Goal: Complete application form: Complete application form

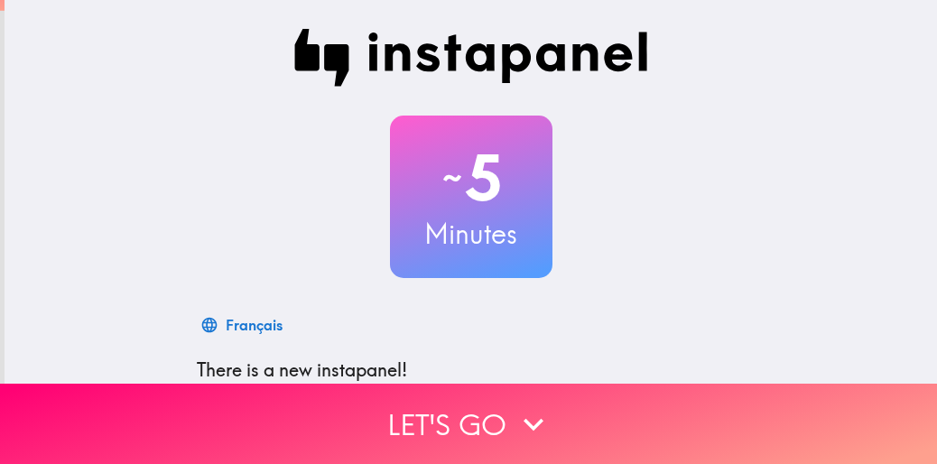
scroll to position [287, 0]
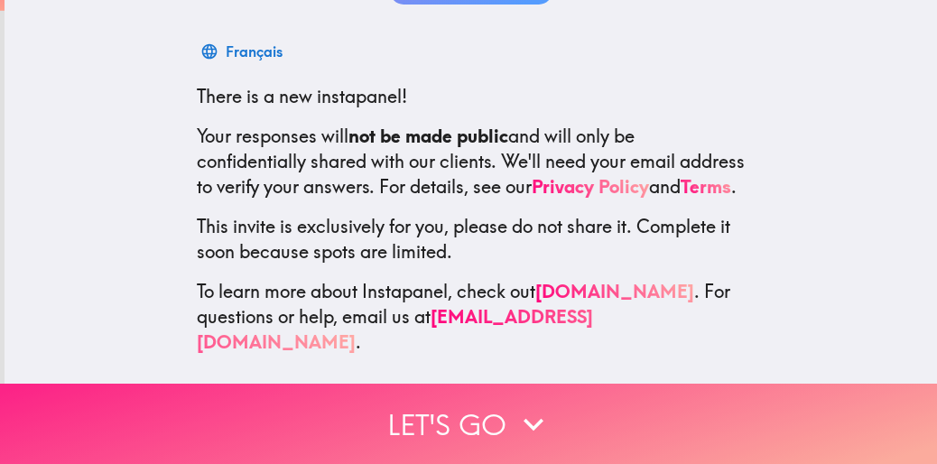
click at [444, 409] on button "Let's go" at bounding box center [468, 423] width 937 height 80
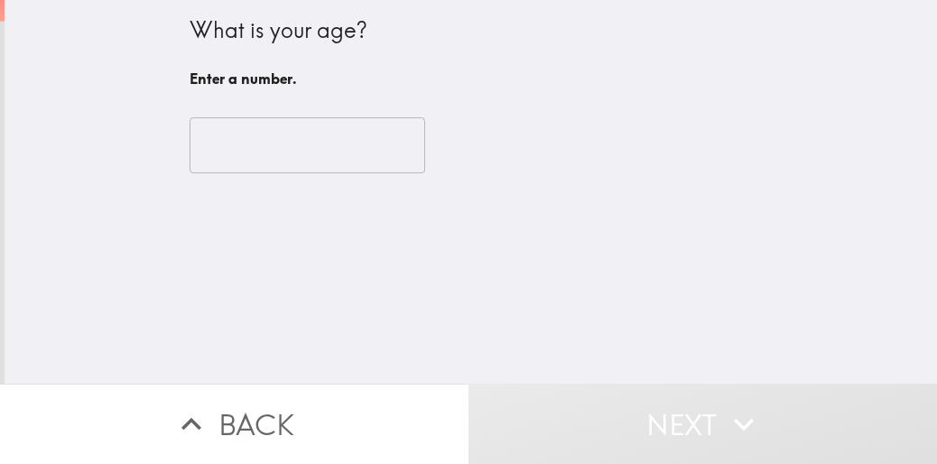
click at [263, 154] on input "number" at bounding box center [306, 145] width 235 height 56
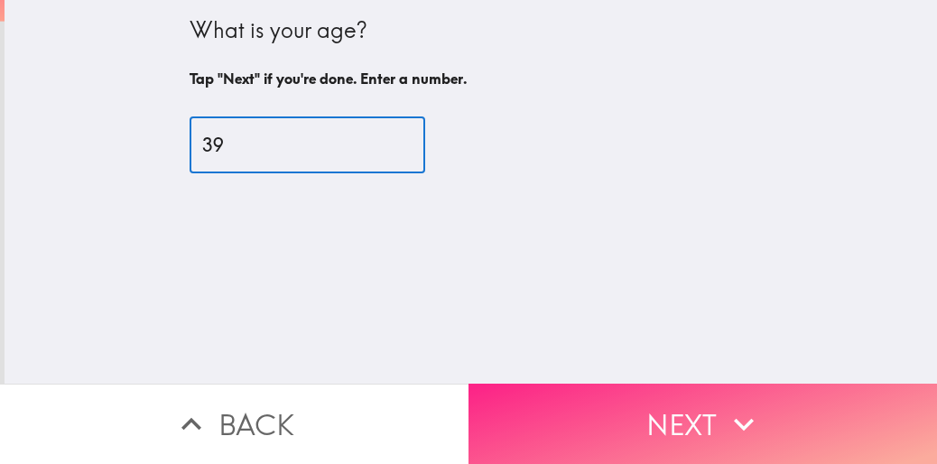
type input "39"
click at [642, 403] on button "Next" at bounding box center [702, 423] width 468 height 80
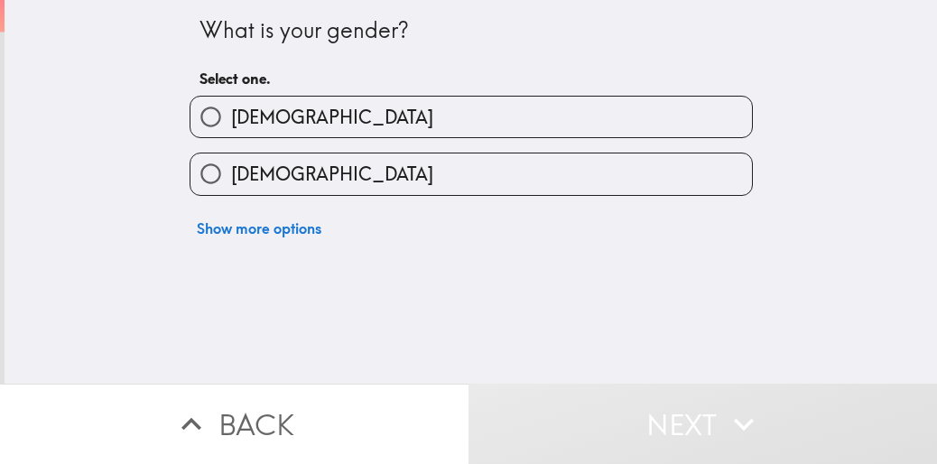
click at [457, 112] on label "[DEMOGRAPHIC_DATA]" at bounding box center [470, 117] width 561 height 41
click at [231, 112] on input "[DEMOGRAPHIC_DATA]" at bounding box center [210, 117] width 41 height 41
radio input "true"
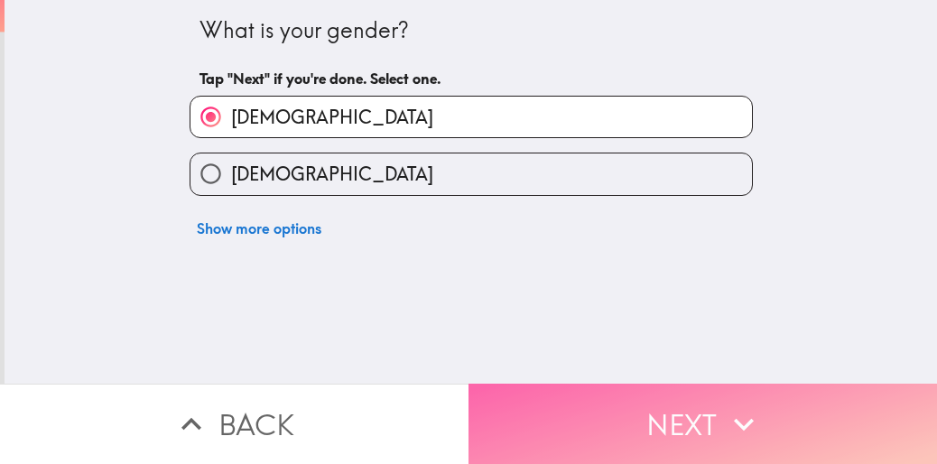
click at [639, 412] on button "Next" at bounding box center [702, 423] width 468 height 80
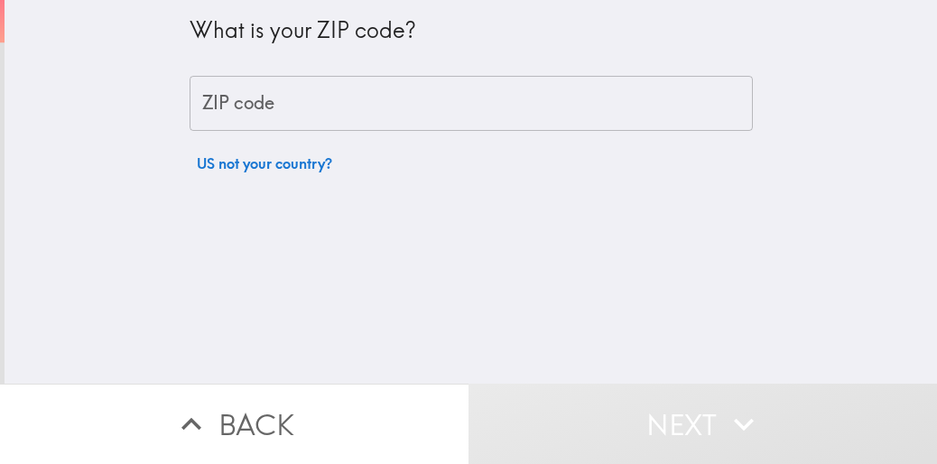
click at [383, 118] on input "ZIP code" at bounding box center [470, 104] width 563 height 56
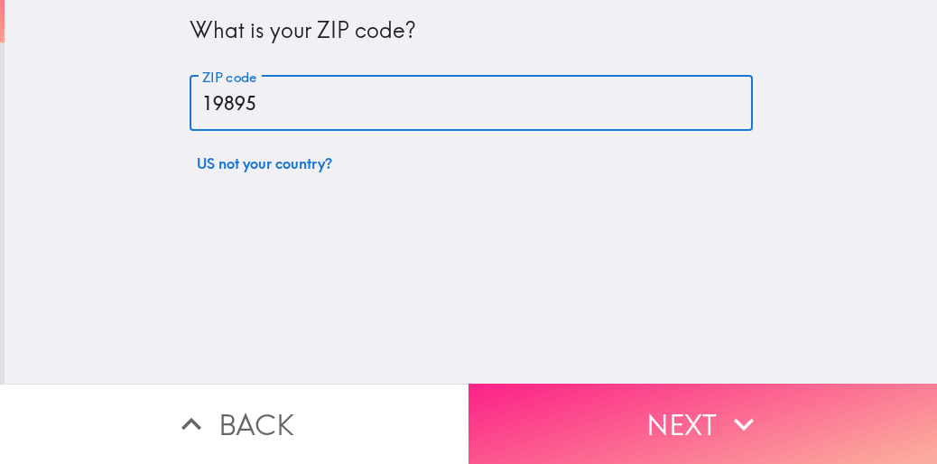
type input "19895"
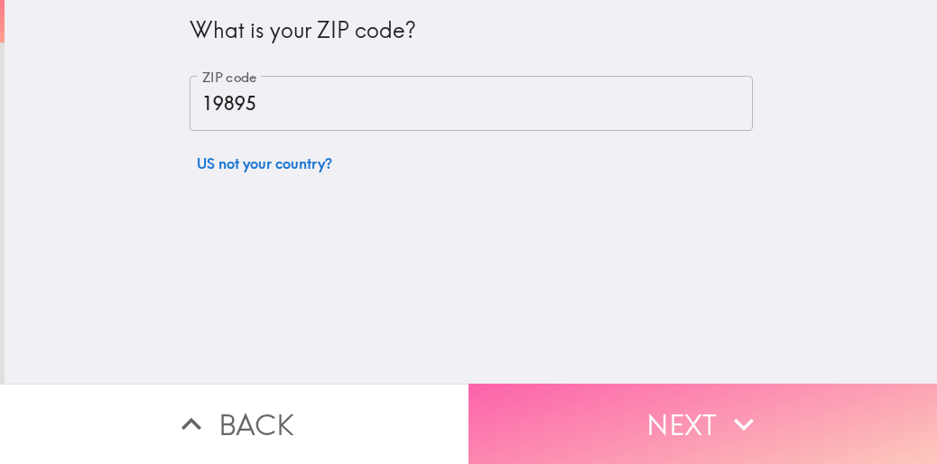
click at [634, 407] on button "Next" at bounding box center [702, 423] width 468 height 80
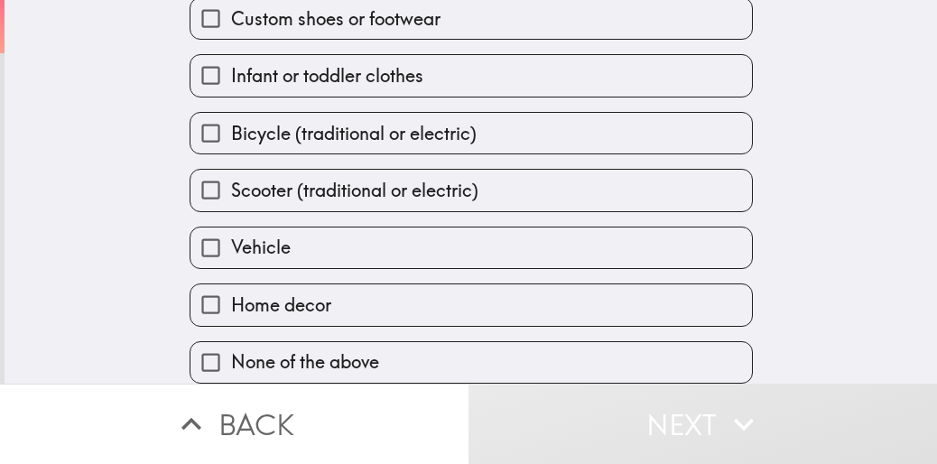
scroll to position [114, 0]
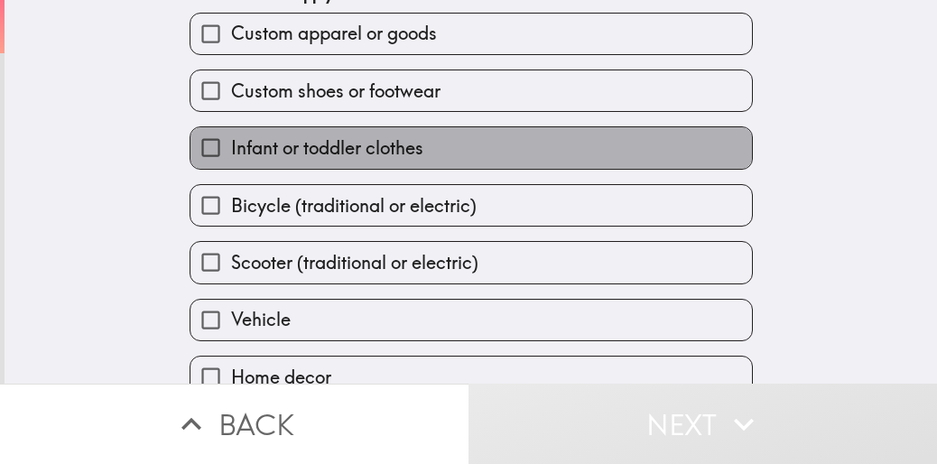
click at [365, 158] on span "Infant or toddler clothes" at bounding box center [327, 147] width 192 height 25
click at [231, 158] on input "Infant or toddler clothes" at bounding box center [210, 147] width 41 height 41
checkbox input "true"
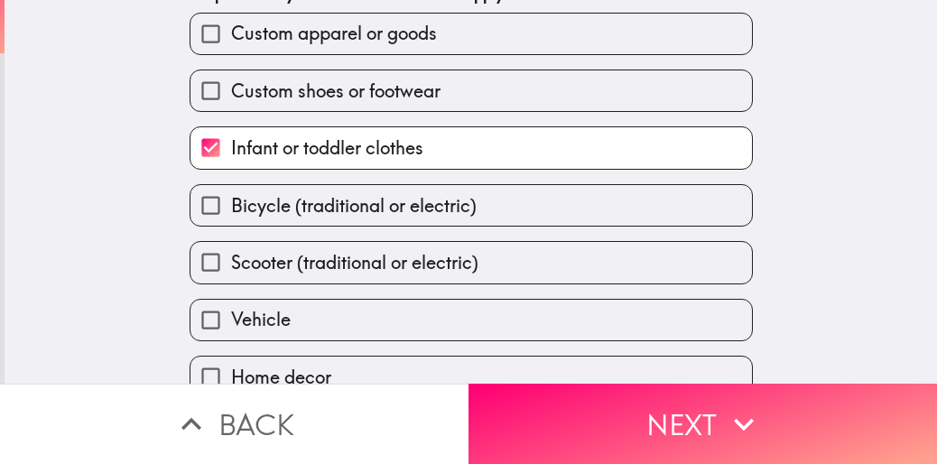
scroll to position [0, 0]
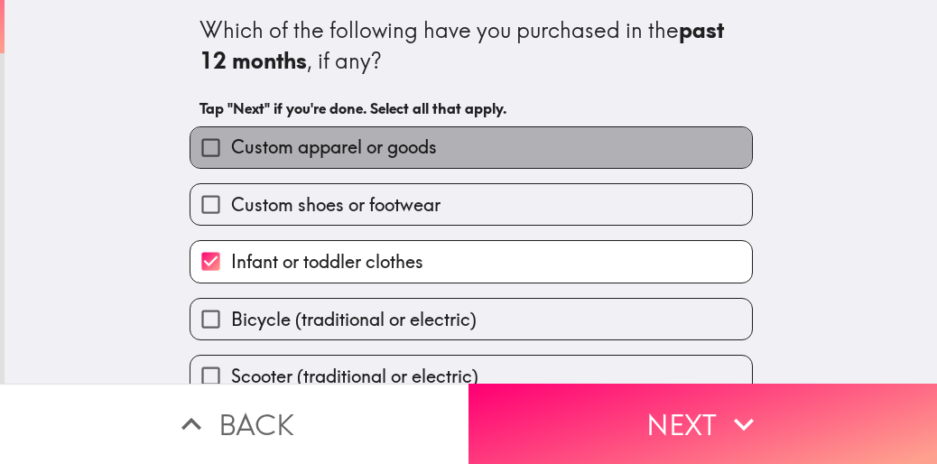
click at [372, 149] on span "Custom apparel or goods" at bounding box center [334, 146] width 206 height 25
click at [231, 149] on input "Custom apparel or goods" at bounding box center [210, 147] width 41 height 41
checkbox input "true"
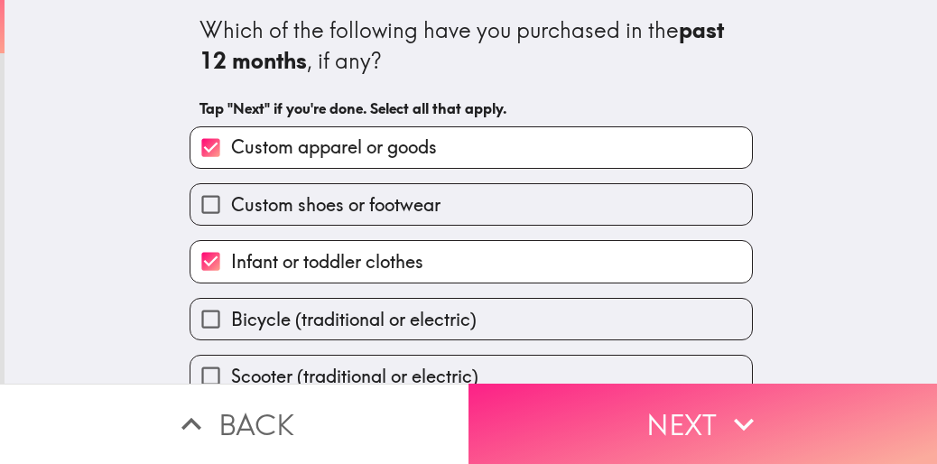
click at [640, 419] on button "Next" at bounding box center [702, 423] width 468 height 80
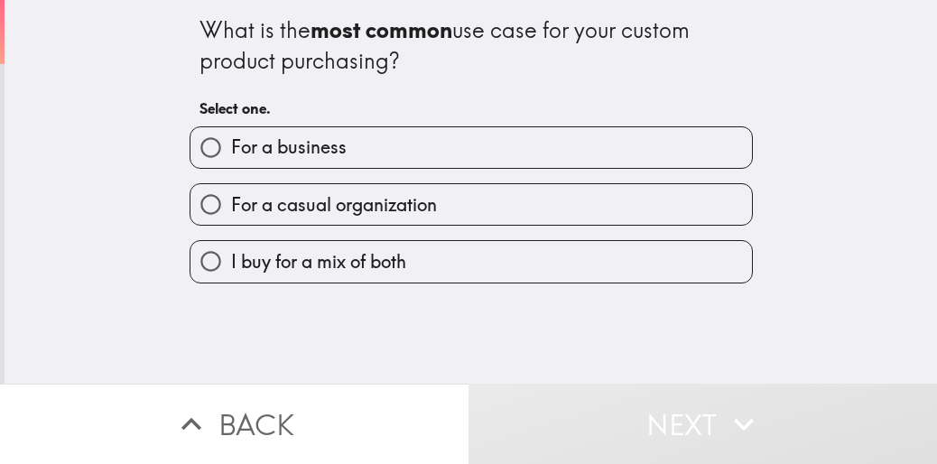
click at [348, 261] on span "I buy for a mix of both" at bounding box center [318, 261] width 175 height 25
click at [231, 261] on input "I buy for a mix of both" at bounding box center [210, 261] width 41 height 41
radio input "true"
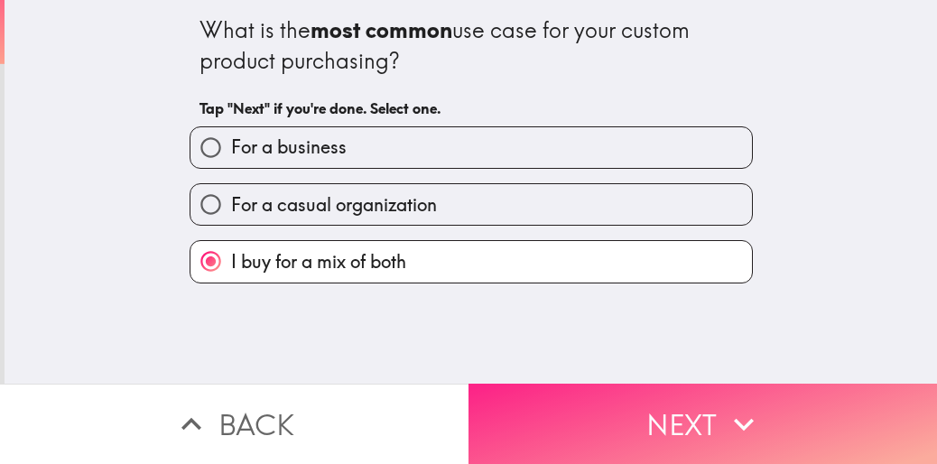
click at [632, 408] on button "Next" at bounding box center [702, 423] width 468 height 80
